Goal: Transaction & Acquisition: Purchase product/service

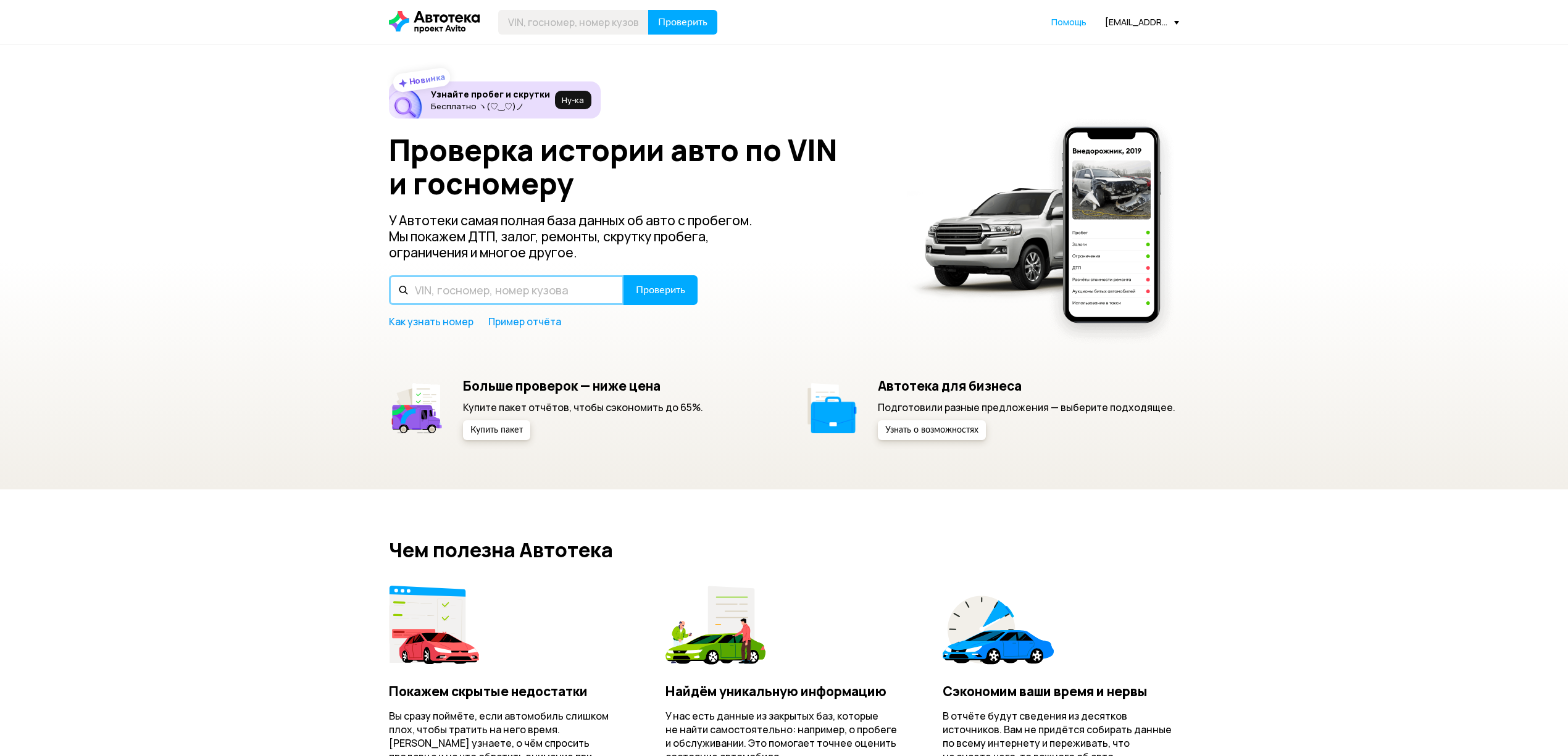
click at [521, 285] on input "text" at bounding box center [506, 290] width 236 height 30
type input "R"
type input "К700КУ36"
click at [623, 275] on button "Проверить" at bounding box center [661, 290] width 74 height 30
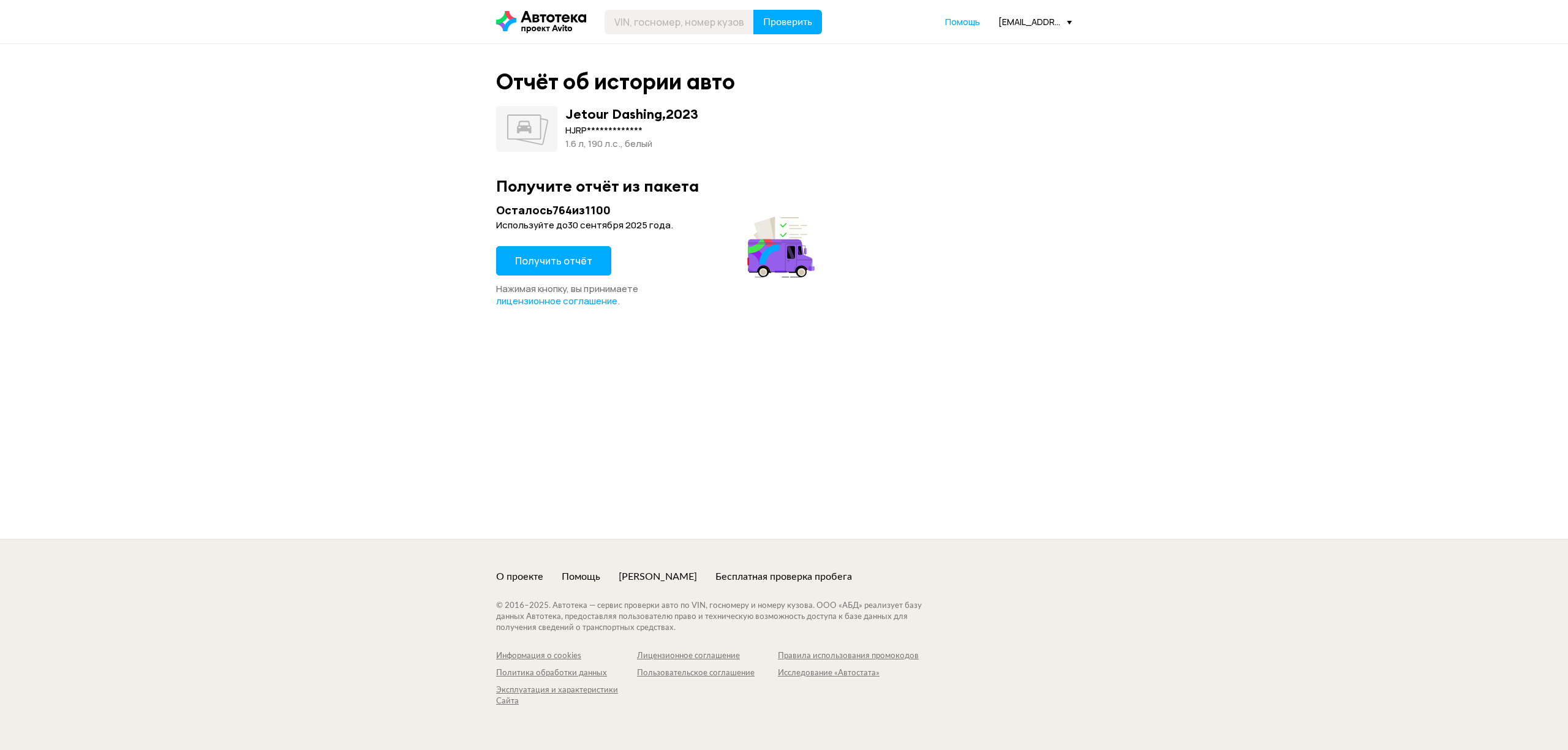
click at [553, 267] on span "Получить отчёт" at bounding box center [553, 260] width 77 height 14
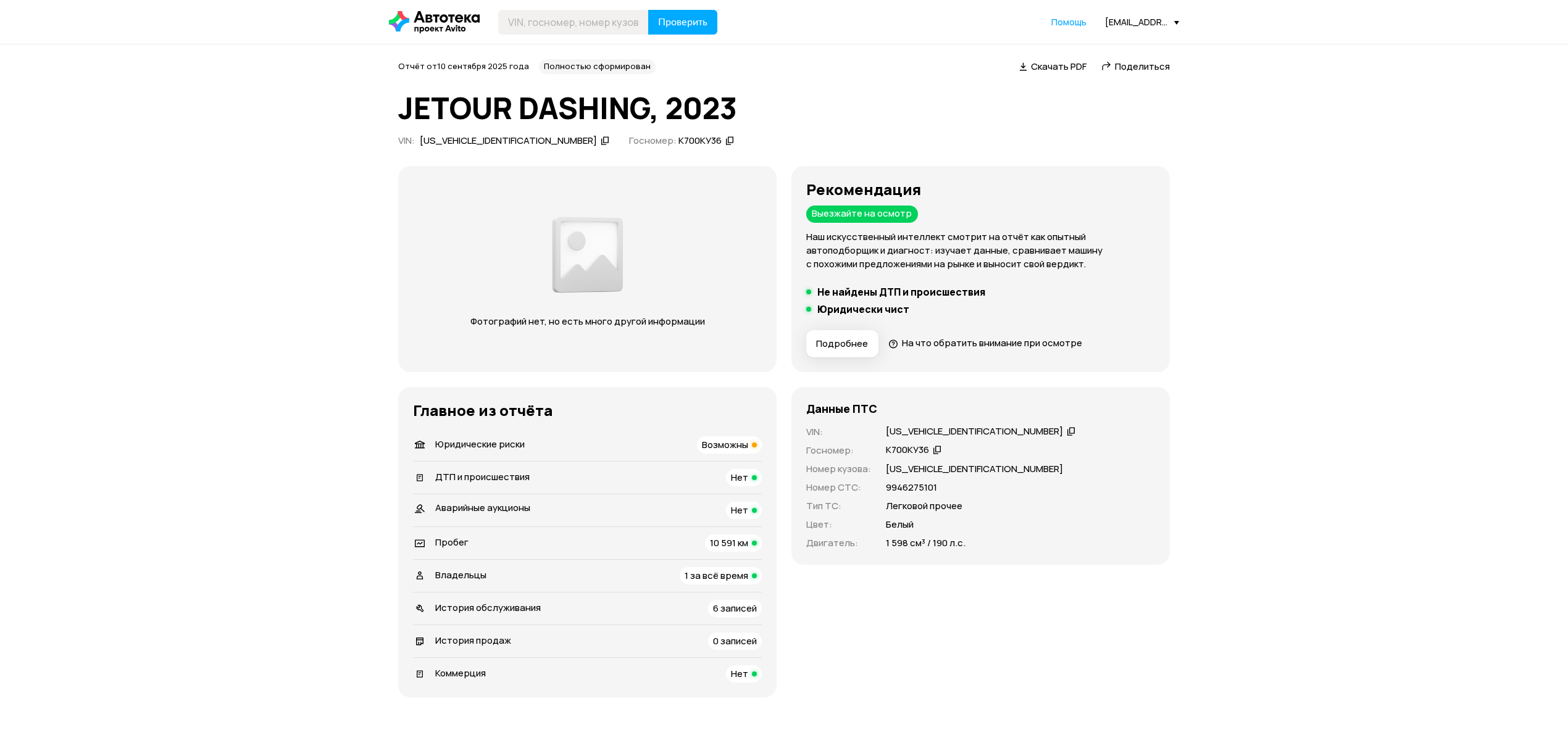
click at [741, 447] on span "Возможны" at bounding box center [725, 444] width 46 height 13
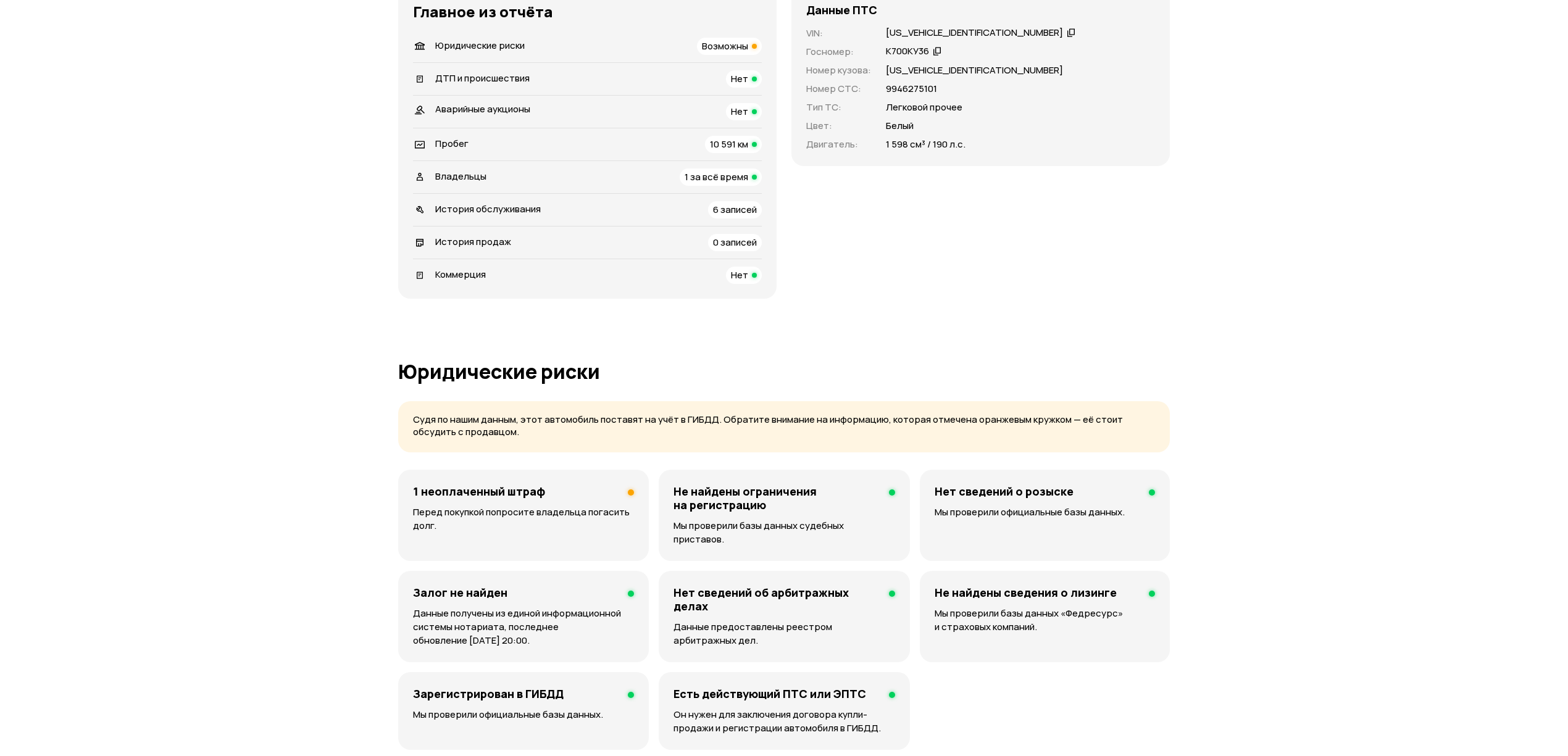
scroll to position [184, 0]
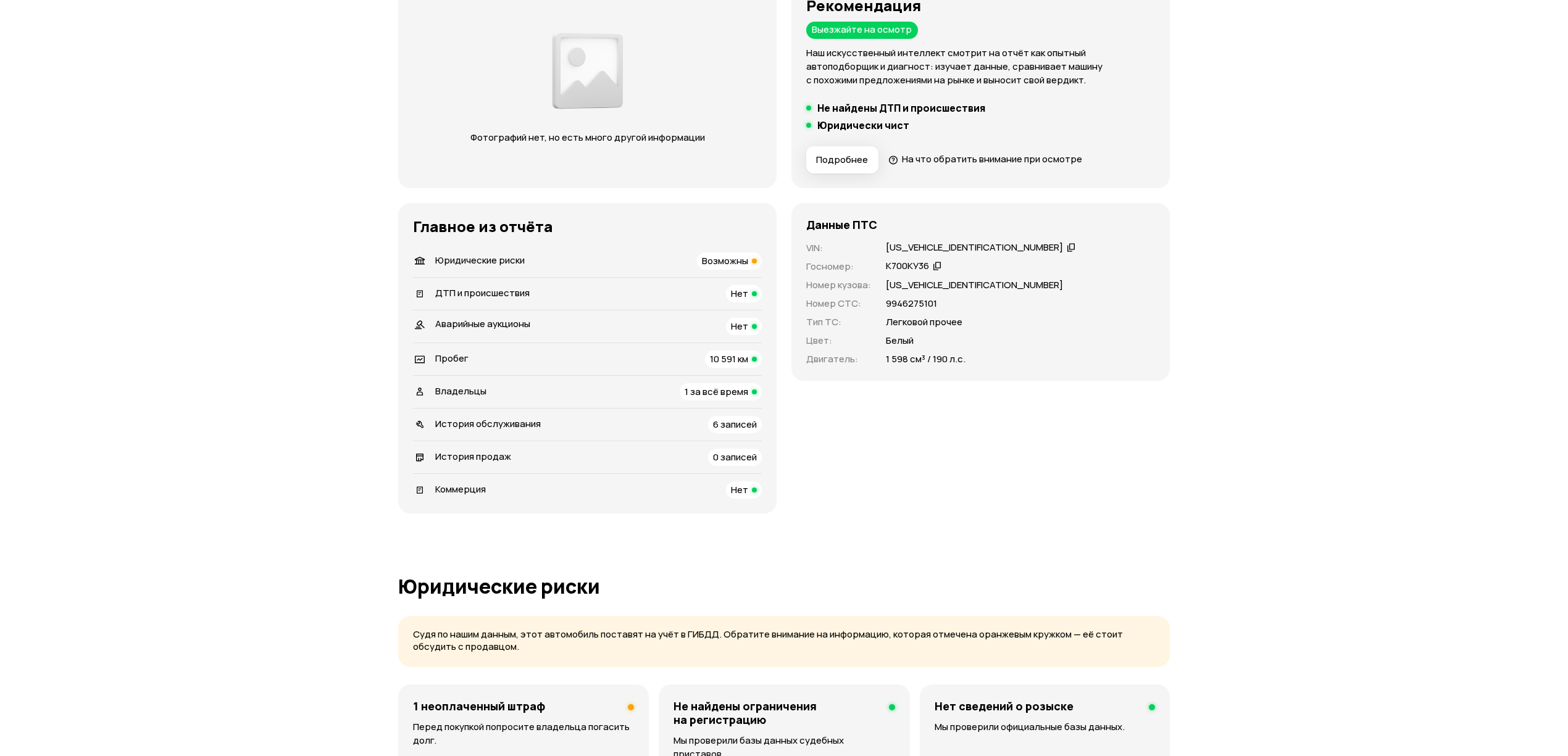
click at [496, 393] on div "Владельцы 1 за всё время" at bounding box center [587, 392] width 349 height 17
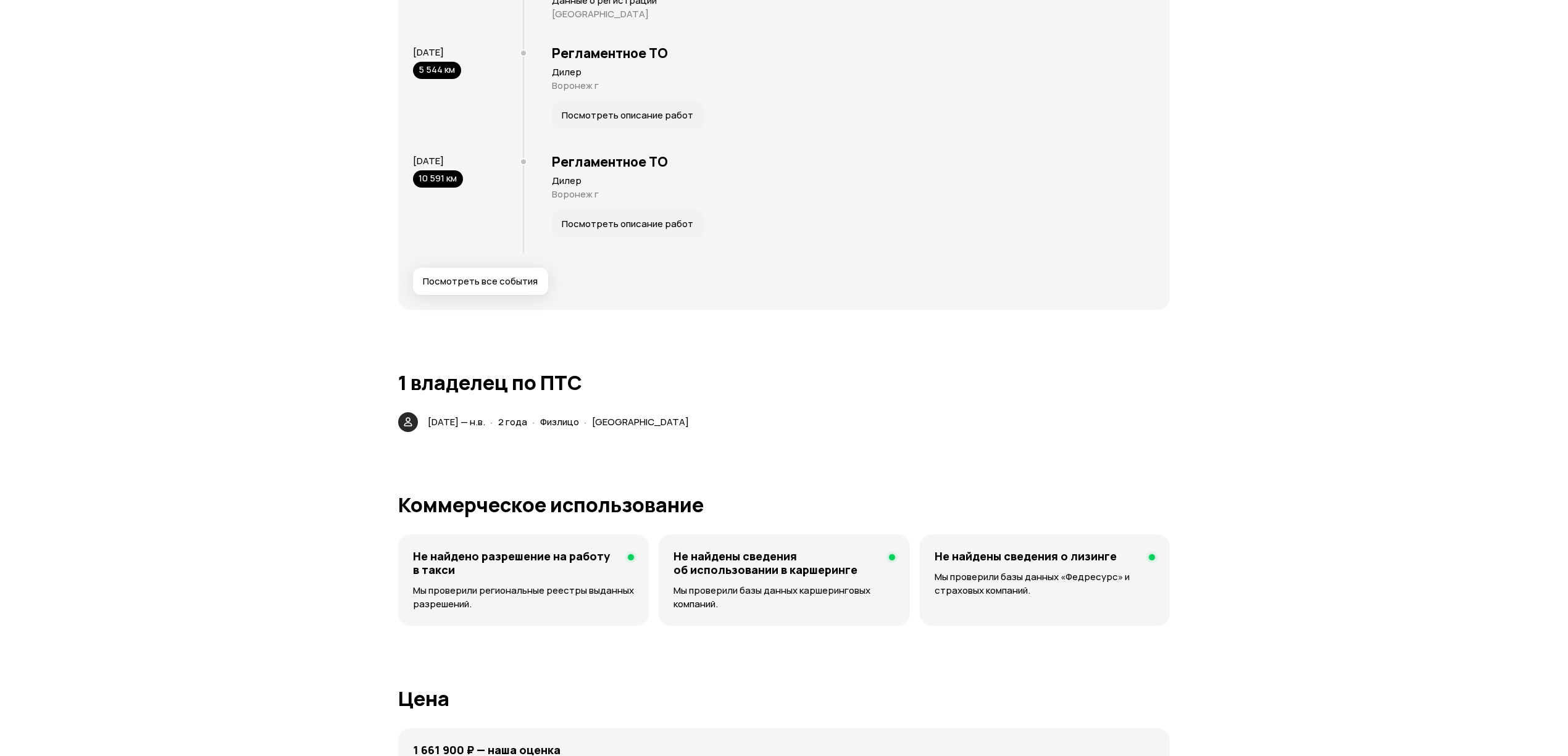
scroll to position [2709, 0]
